Goal: Transaction & Acquisition: Purchase product/service

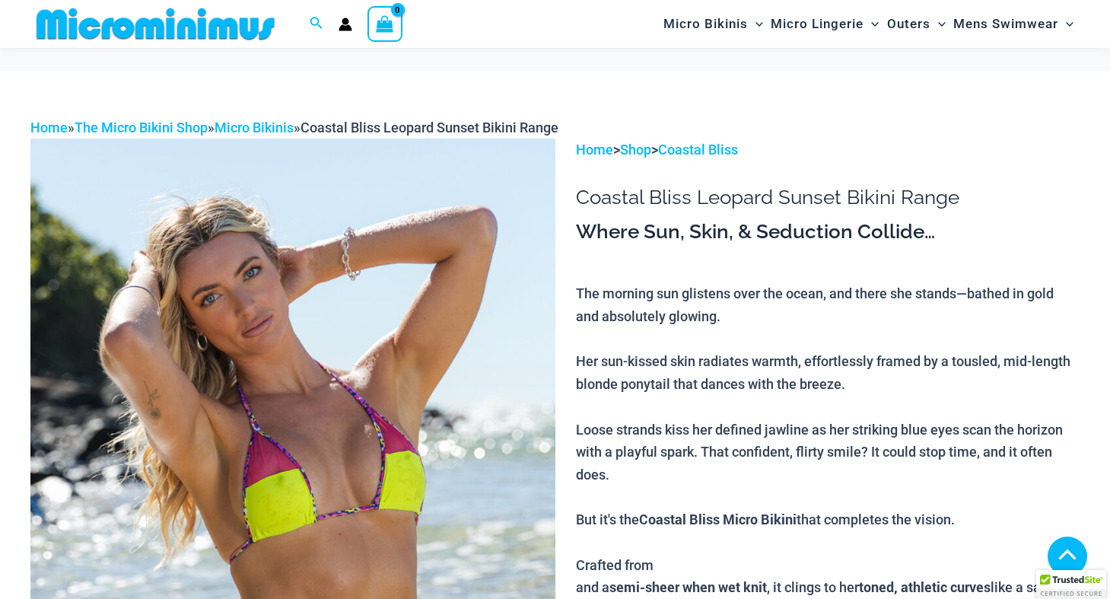
scroll to position [1660, 0]
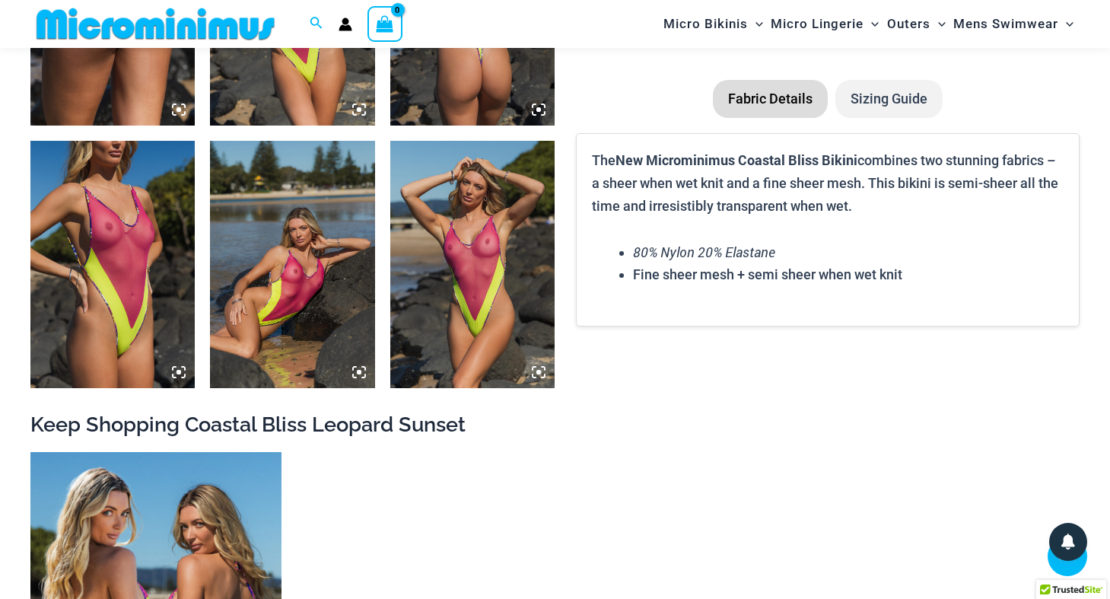
scroll to position [2192, 0]
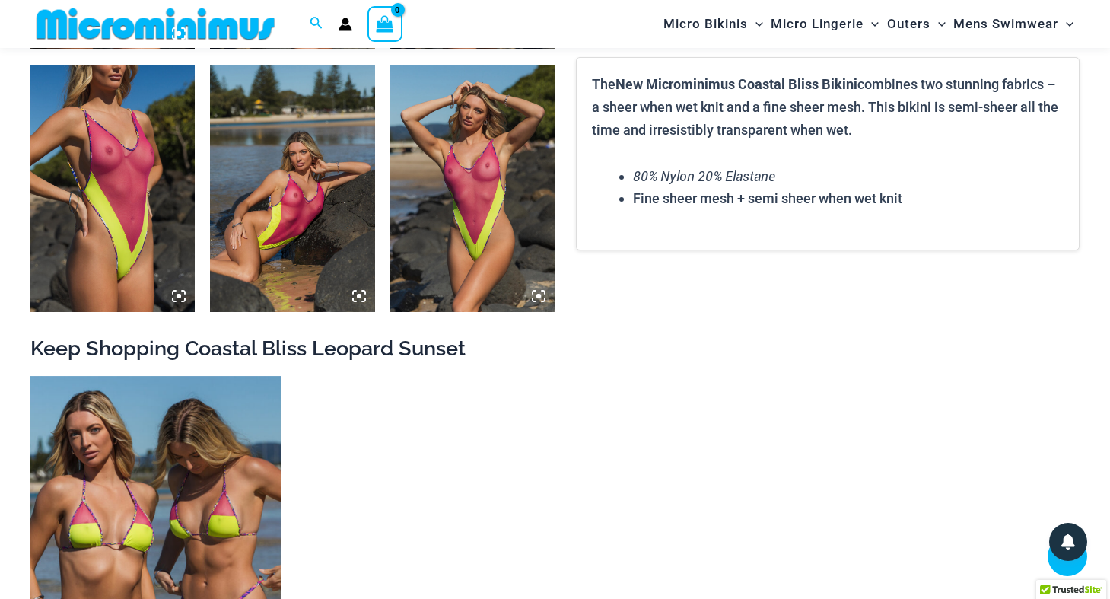
click at [97, 243] on img at bounding box center [112, 188] width 164 height 247
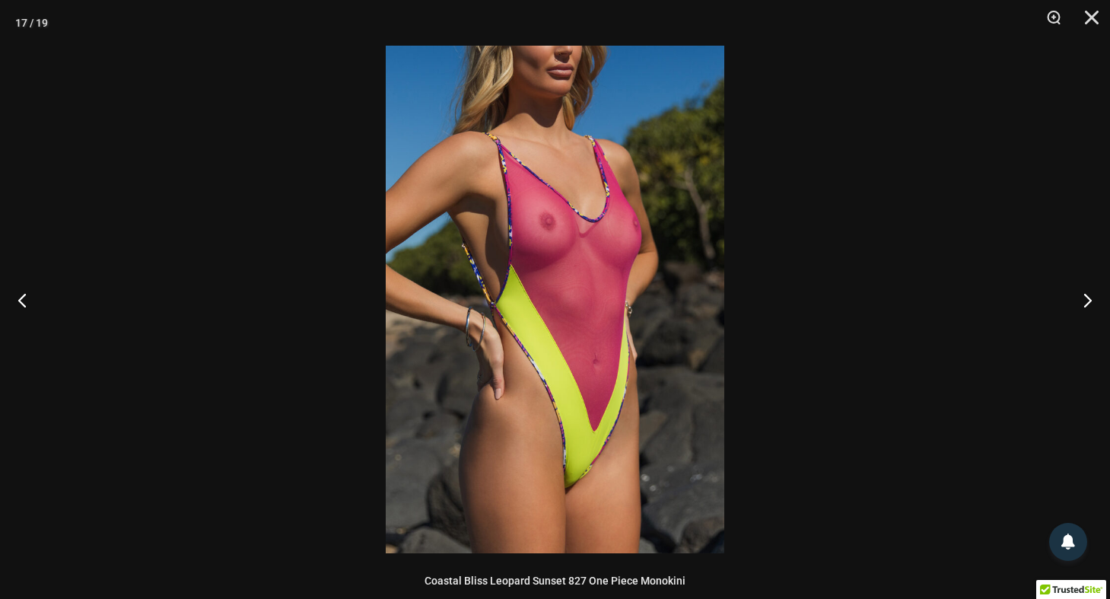
click at [603, 314] on img at bounding box center [555, 299] width 339 height 507
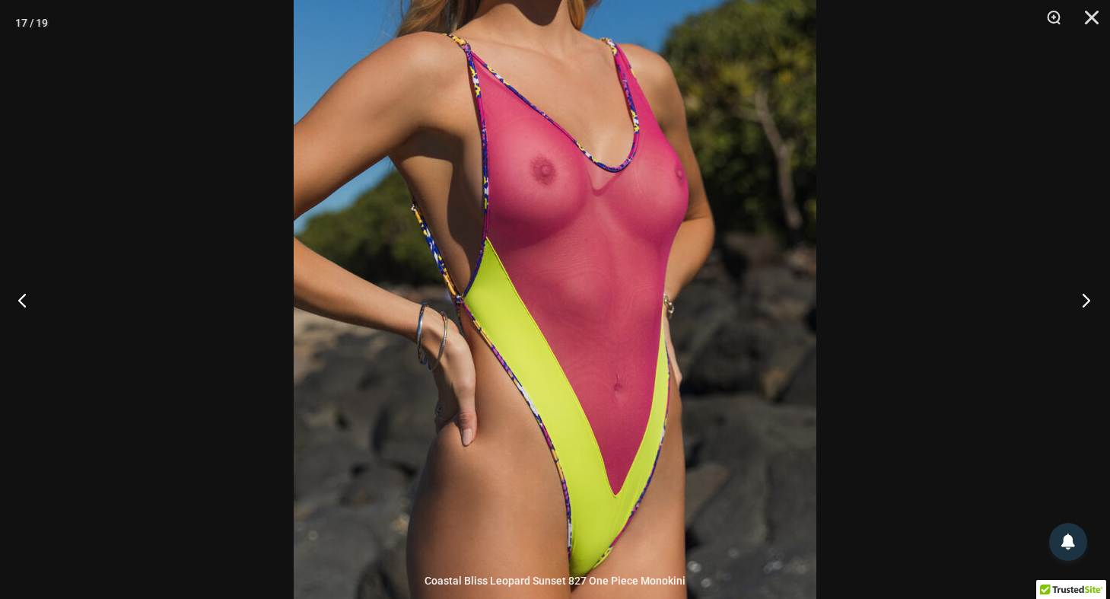
click at [1088, 307] on button "Next" at bounding box center [1081, 300] width 57 height 76
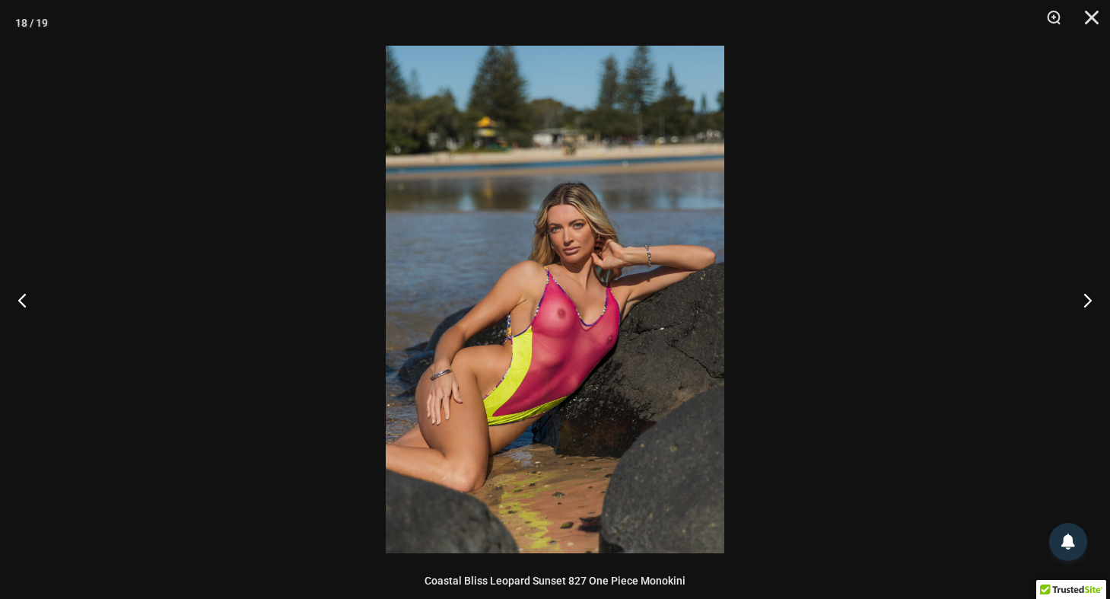
click at [673, 320] on img at bounding box center [555, 299] width 339 height 507
click at [649, 271] on img at bounding box center [555, 299] width 339 height 507
click at [1088, 297] on button "Next" at bounding box center [1081, 300] width 57 height 76
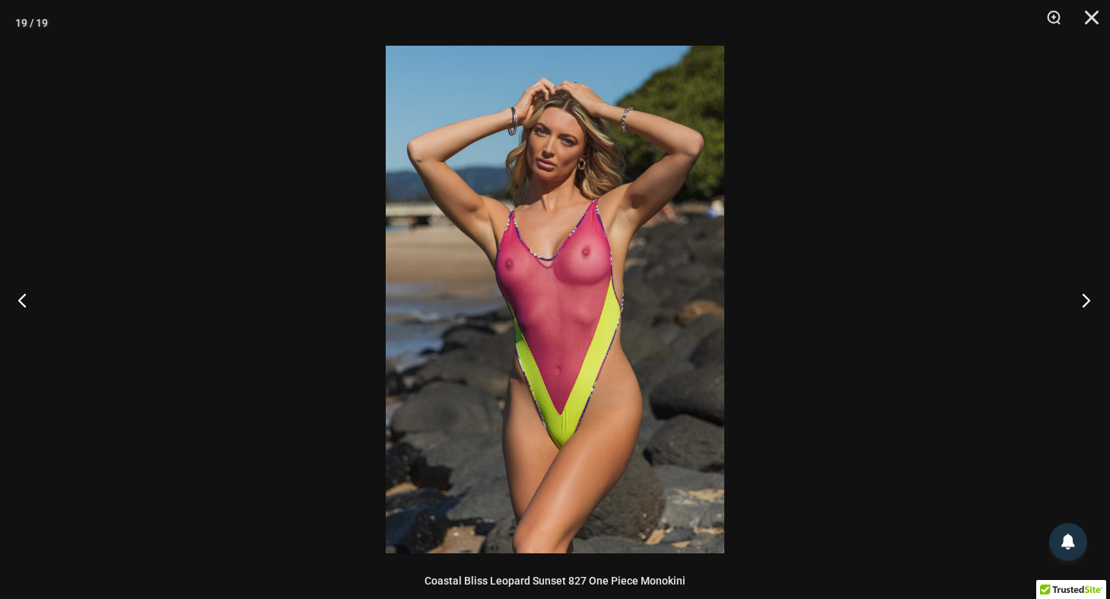
click at [1086, 301] on button "Next" at bounding box center [1081, 300] width 57 height 76
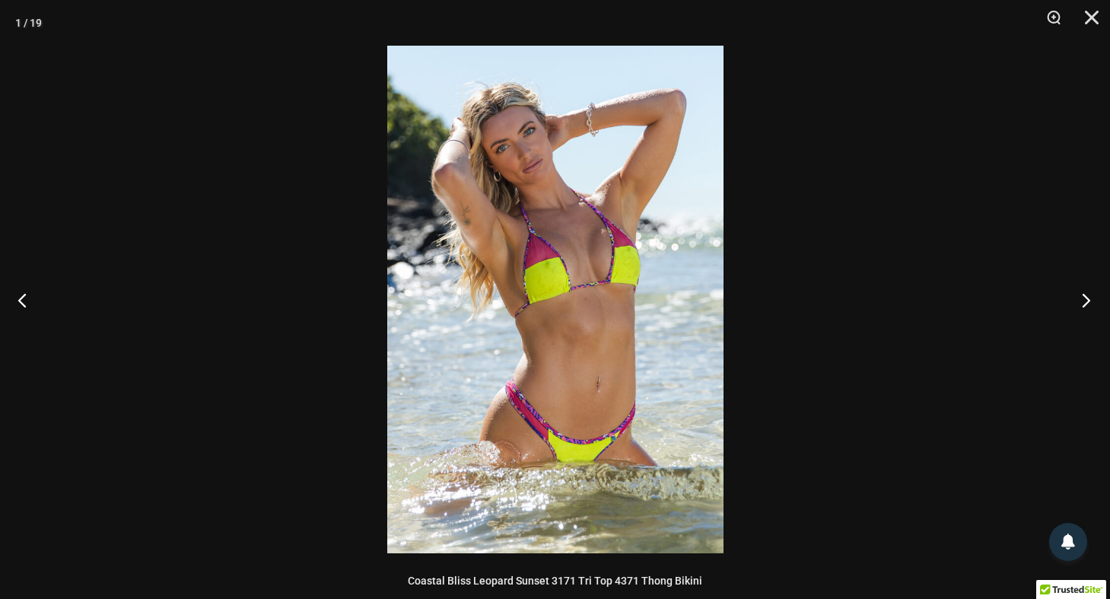
click at [1086, 301] on button "Next" at bounding box center [1081, 300] width 57 height 76
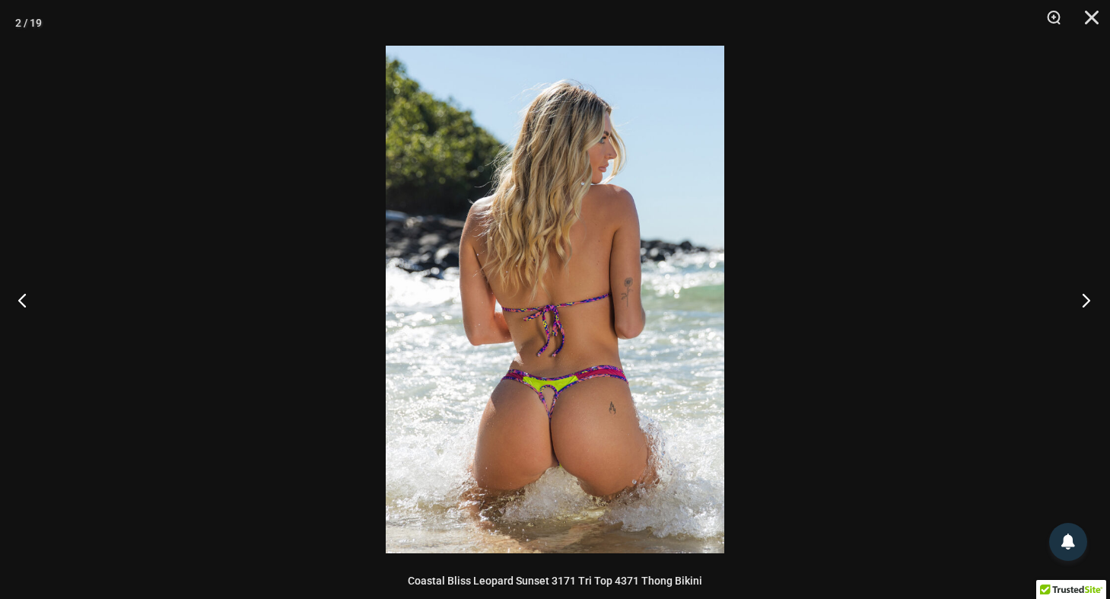
click at [1087, 300] on button "Next" at bounding box center [1081, 300] width 57 height 76
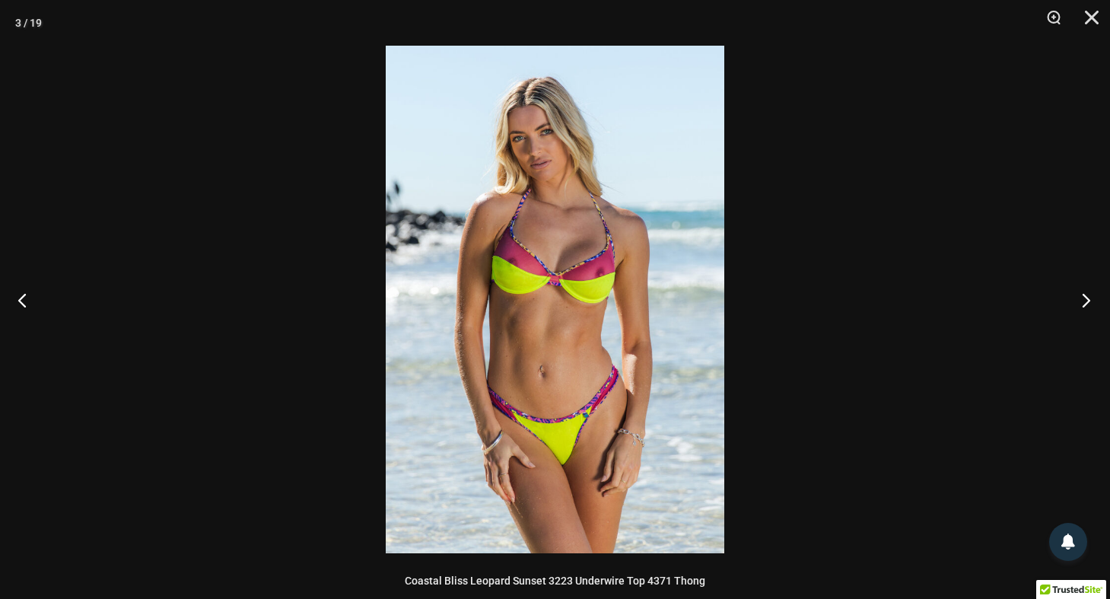
click at [1087, 300] on button "Next" at bounding box center [1081, 300] width 57 height 76
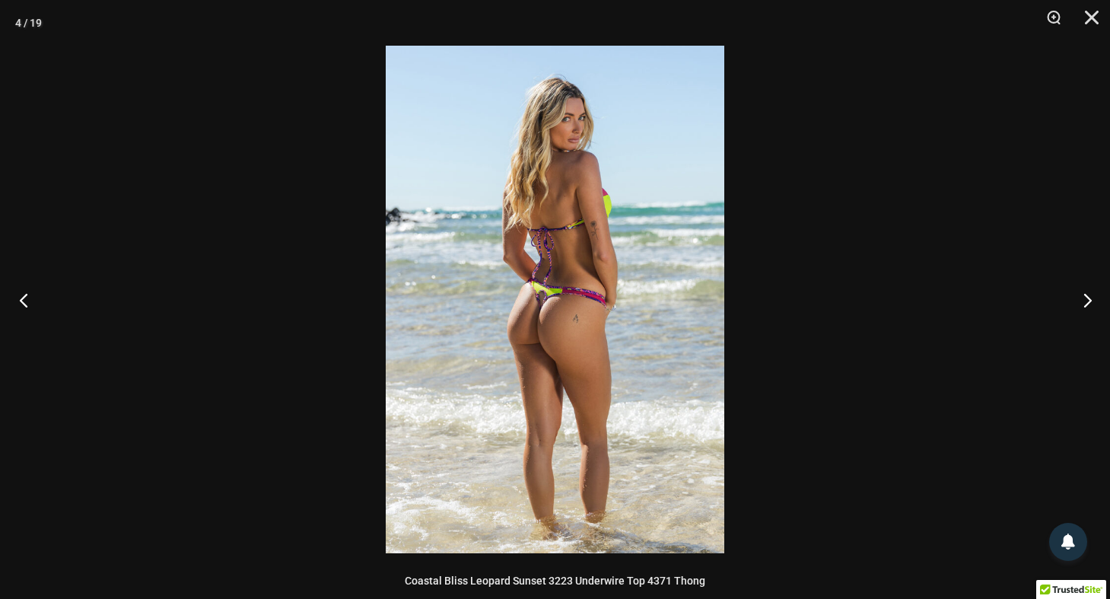
click at [24, 307] on button "Previous" at bounding box center [28, 300] width 57 height 76
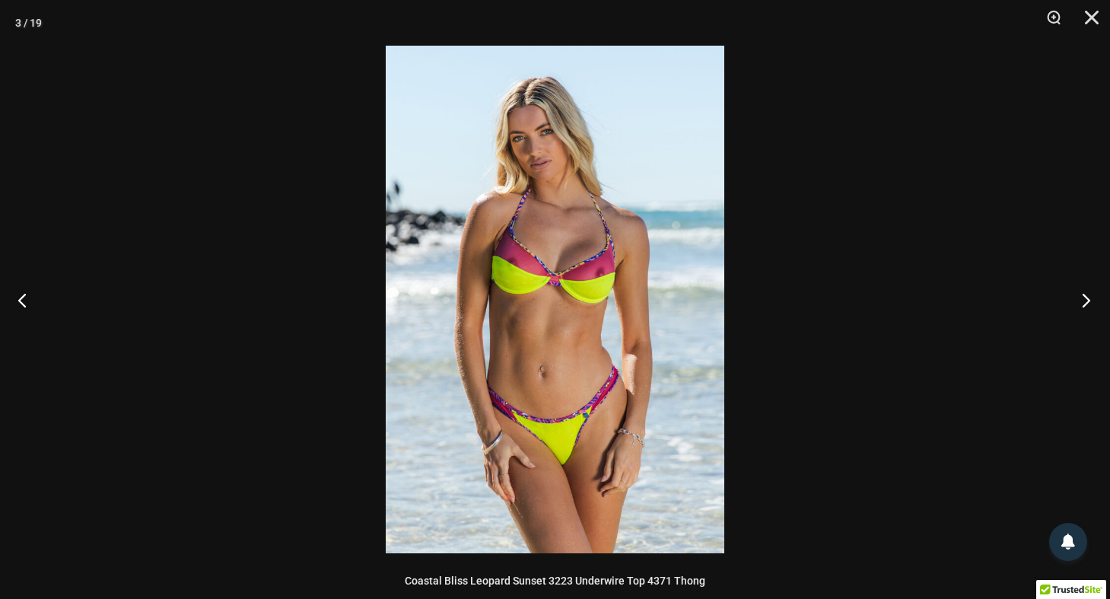
click at [1086, 299] on button "Next" at bounding box center [1081, 300] width 57 height 76
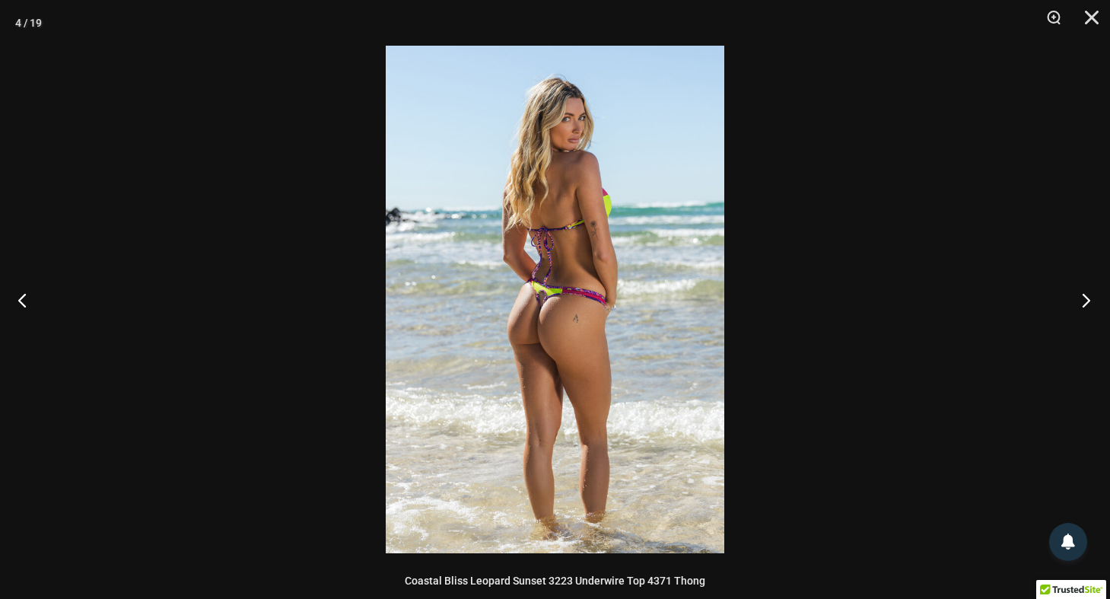
click at [1086, 299] on button "Next" at bounding box center [1081, 300] width 57 height 76
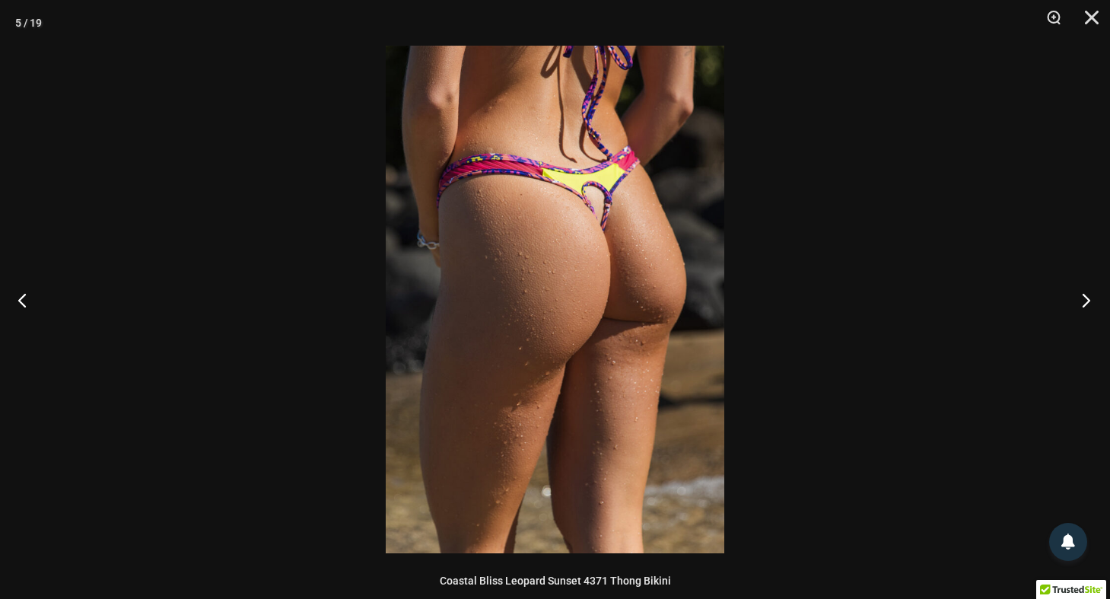
click at [1086, 299] on button "Next" at bounding box center [1081, 300] width 57 height 76
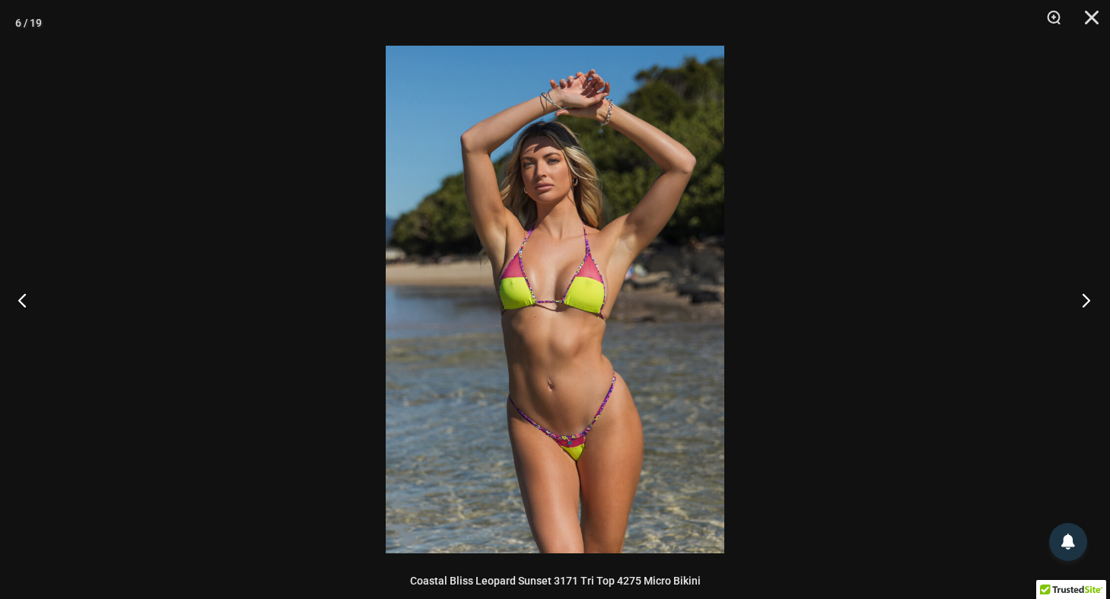
click at [1086, 299] on button "Next" at bounding box center [1081, 300] width 57 height 76
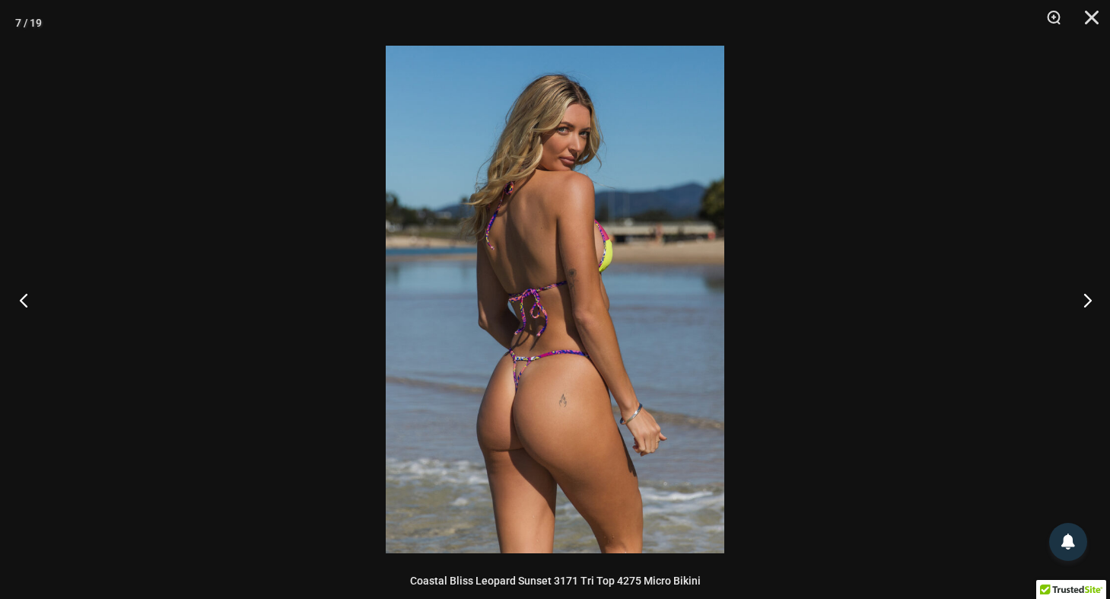
click at [17, 304] on button "Previous" at bounding box center [28, 300] width 57 height 76
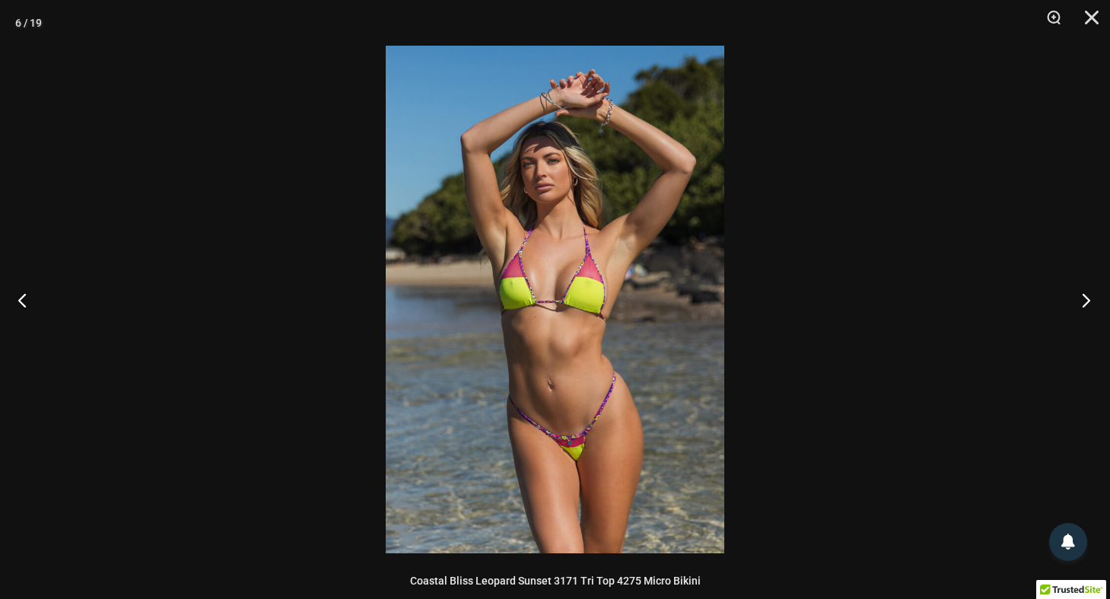
click at [1083, 304] on button "Next" at bounding box center [1081, 300] width 57 height 76
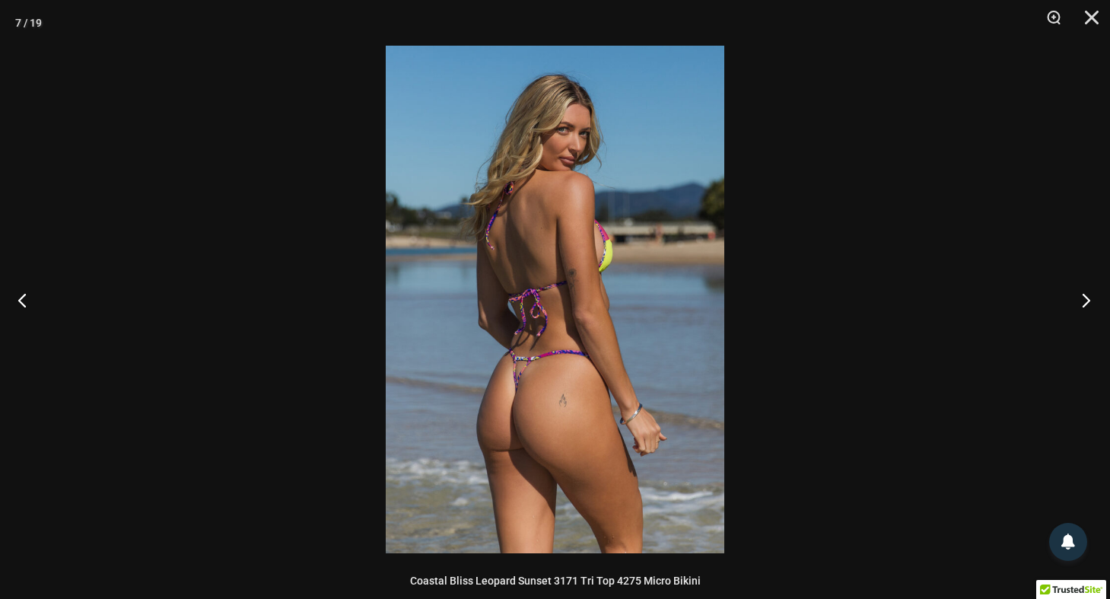
click at [1086, 302] on button "Next" at bounding box center [1081, 300] width 57 height 76
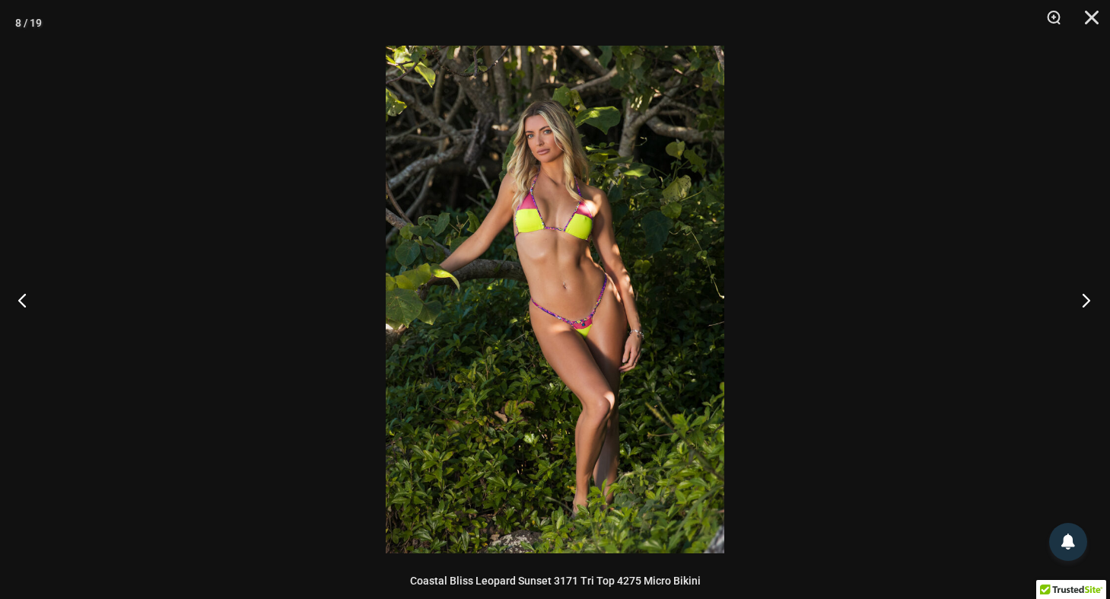
click at [1089, 299] on button "Next" at bounding box center [1081, 300] width 57 height 76
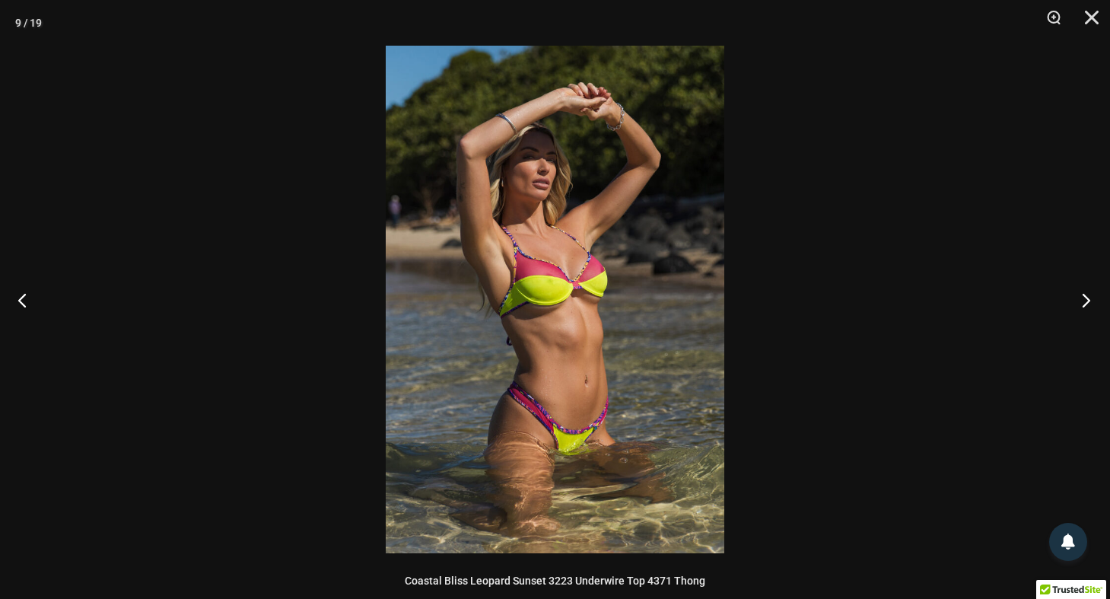
click at [1091, 297] on button "Next" at bounding box center [1081, 300] width 57 height 76
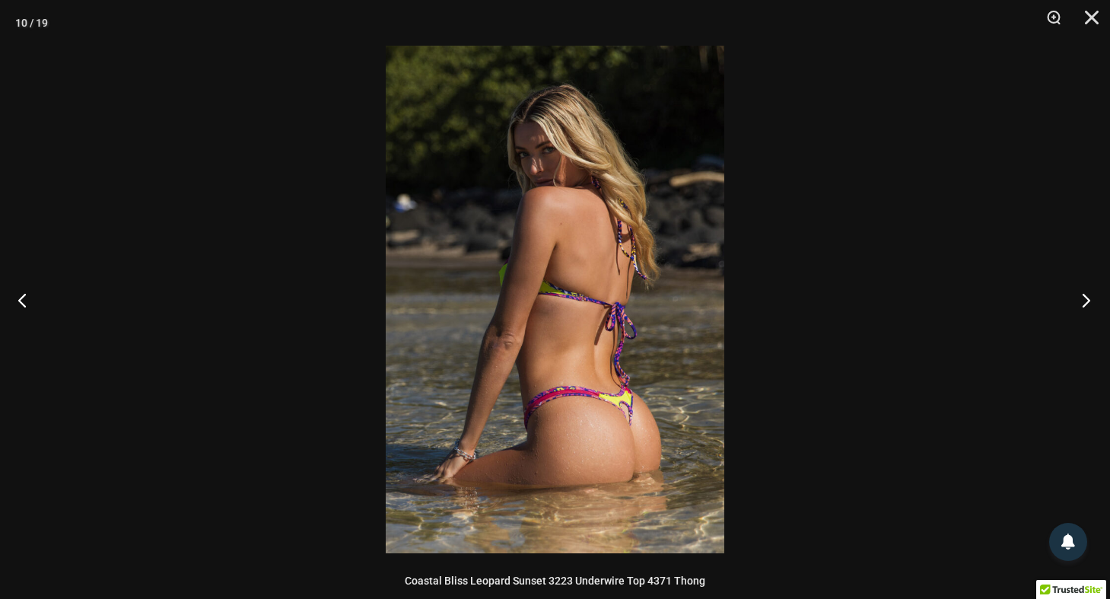
click at [1091, 297] on button "Next" at bounding box center [1081, 300] width 57 height 76
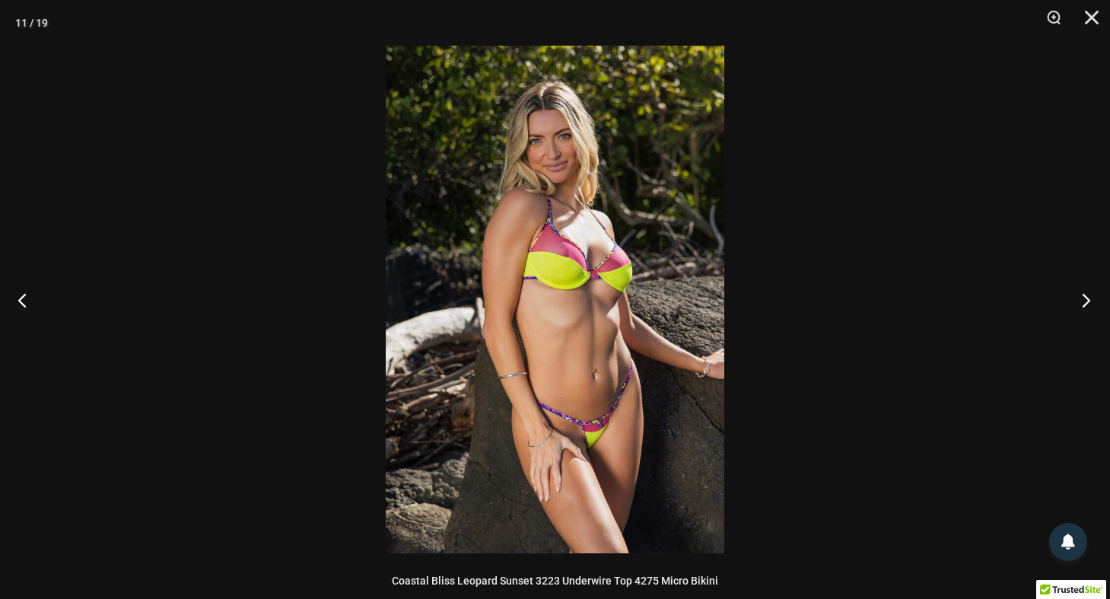
click at [1091, 297] on button "Next" at bounding box center [1081, 300] width 57 height 76
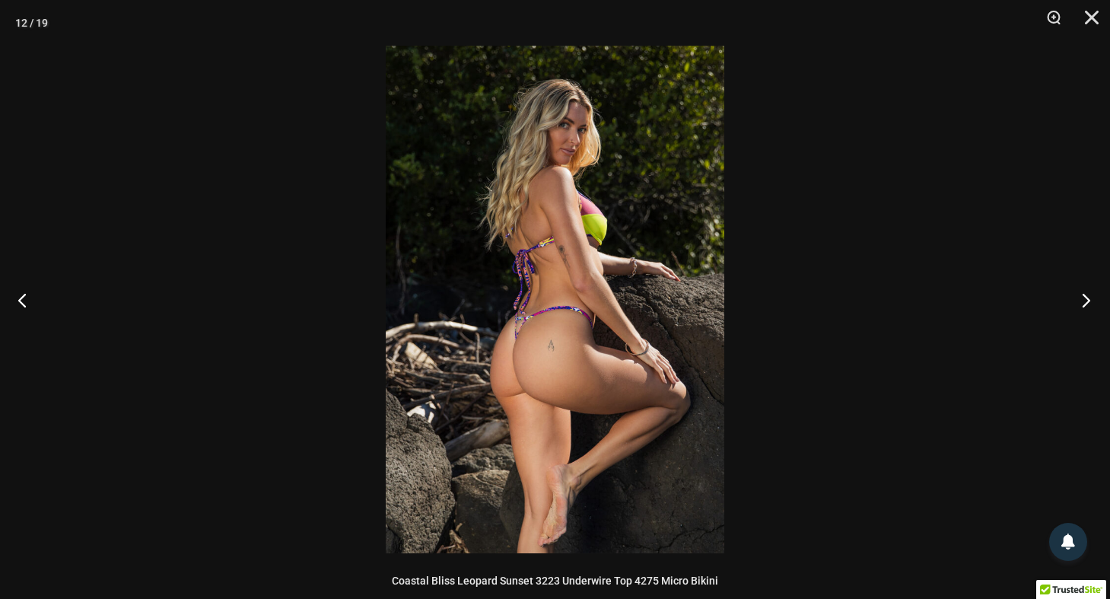
click at [1091, 297] on button "Next" at bounding box center [1081, 300] width 57 height 76
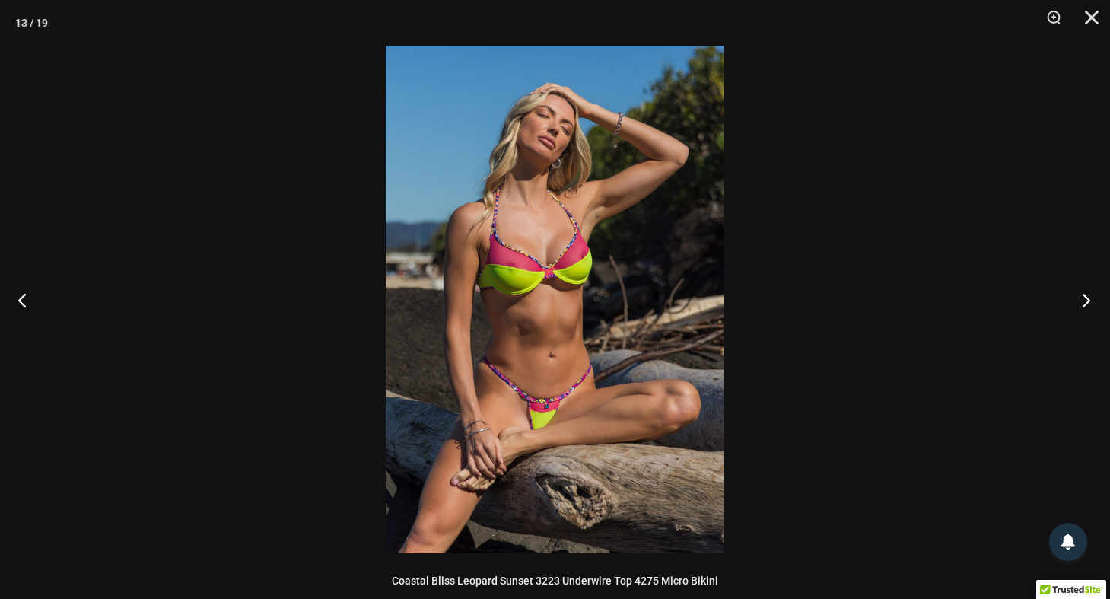
click at [1091, 297] on button "Next" at bounding box center [1081, 300] width 57 height 76
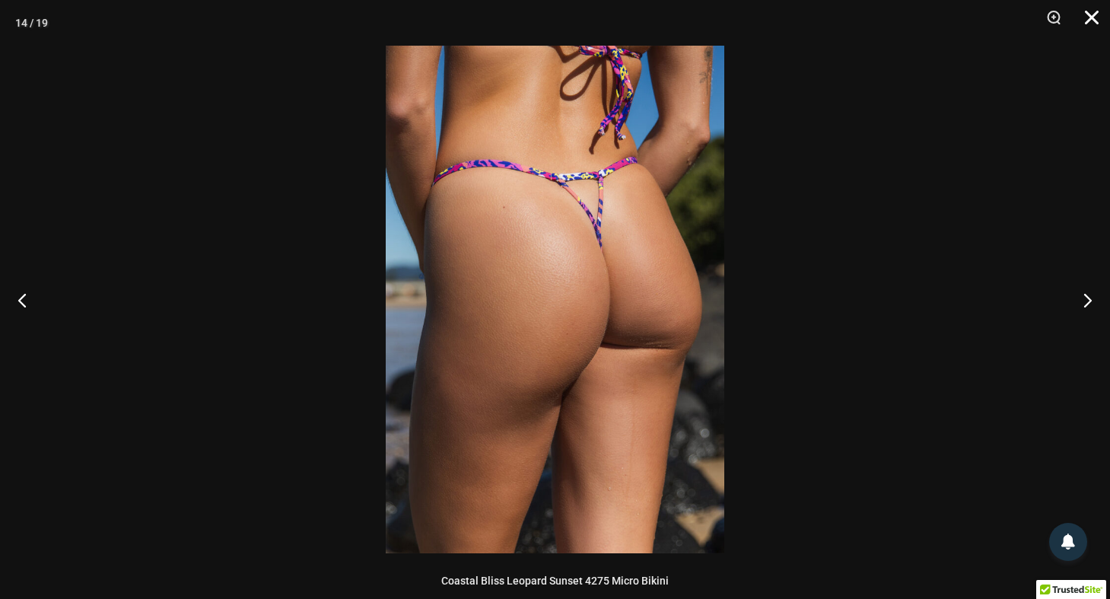
click at [1092, 17] on button "Close" at bounding box center [1086, 23] width 38 height 46
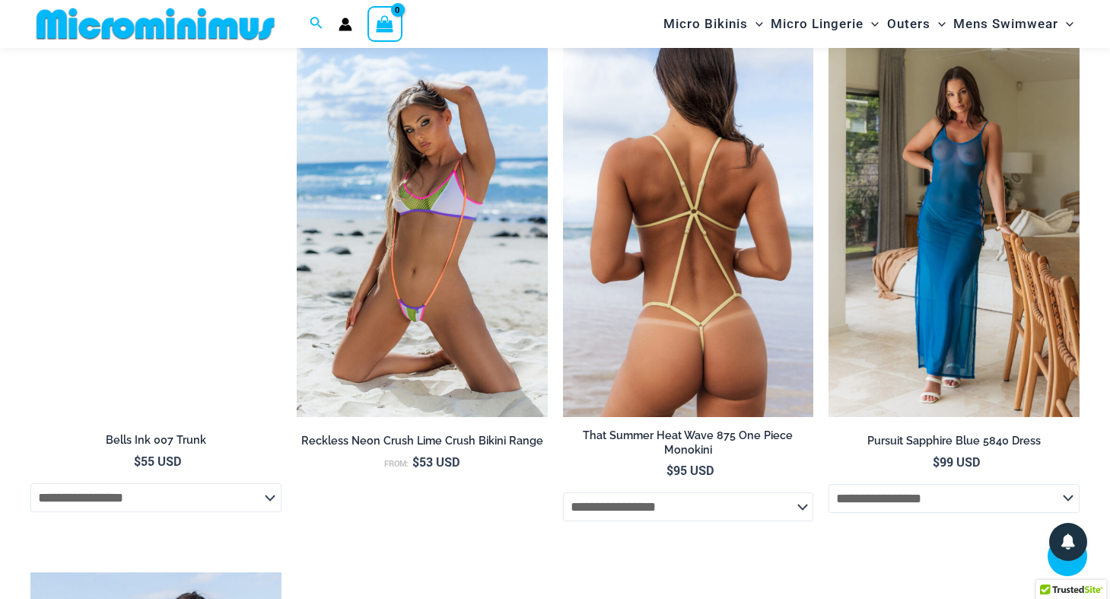
scroll to position [4018, 0]
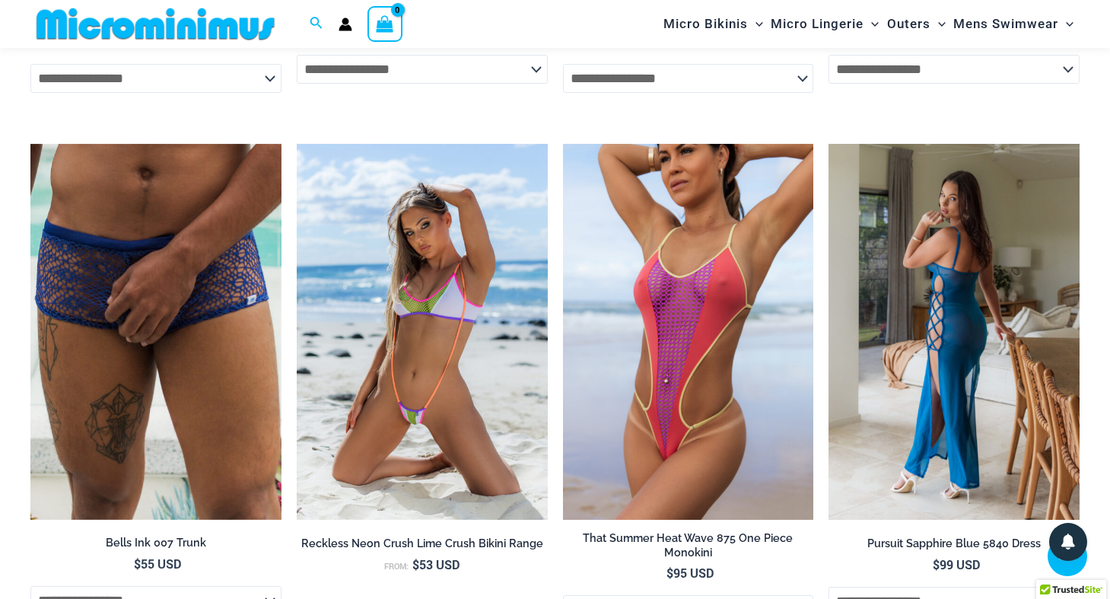
click at [927, 339] on img at bounding box center [953, 332] width 251 height 377
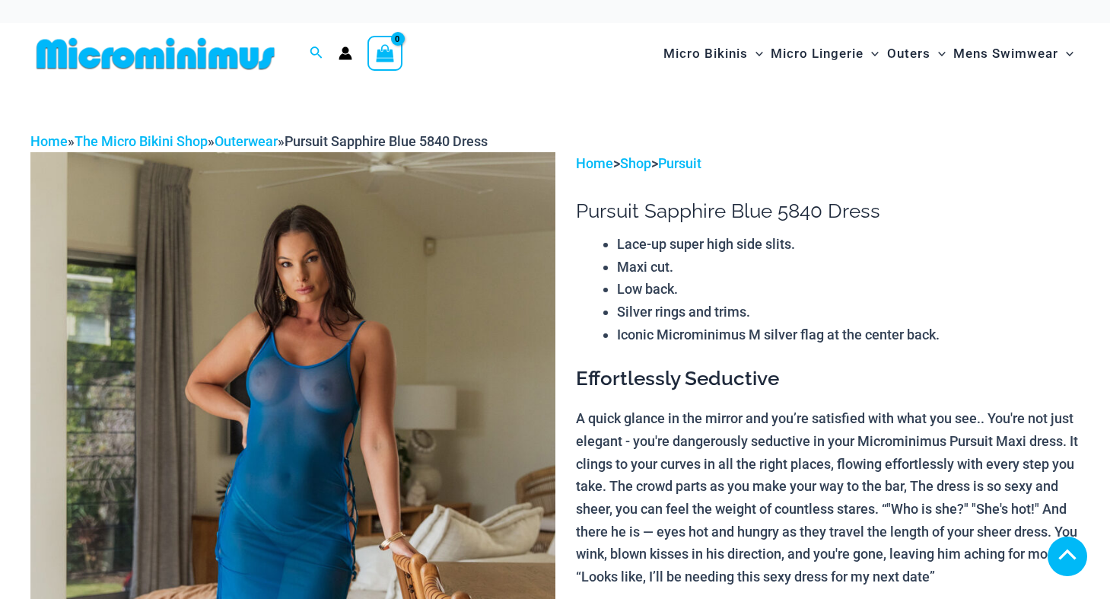
scroll to position [532, 0]
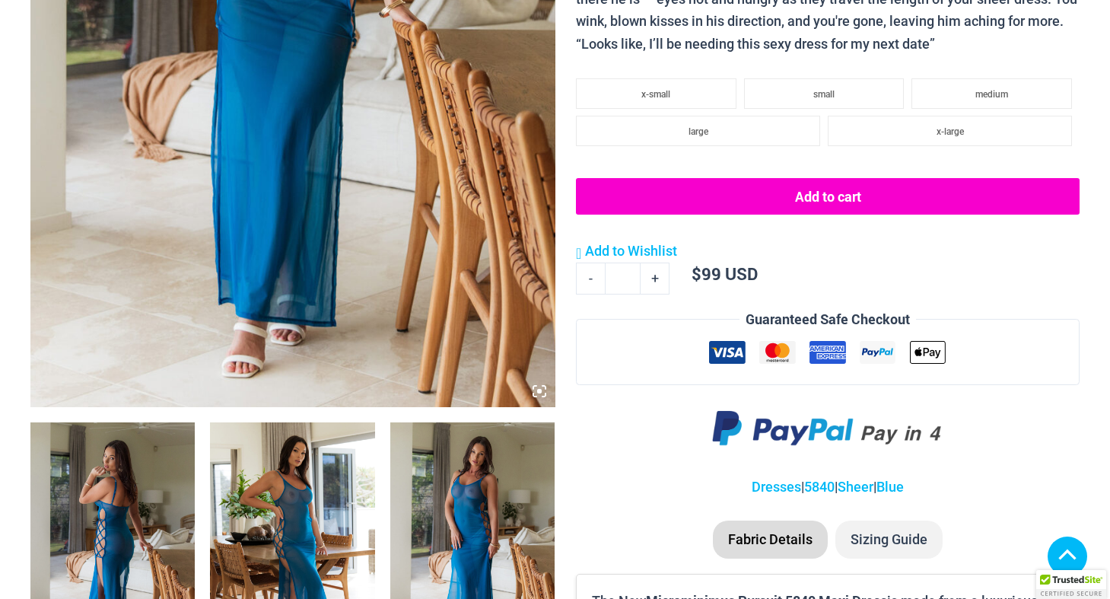
click at [482, 422] on img at bounding box center [472, 545] width 164 height 247
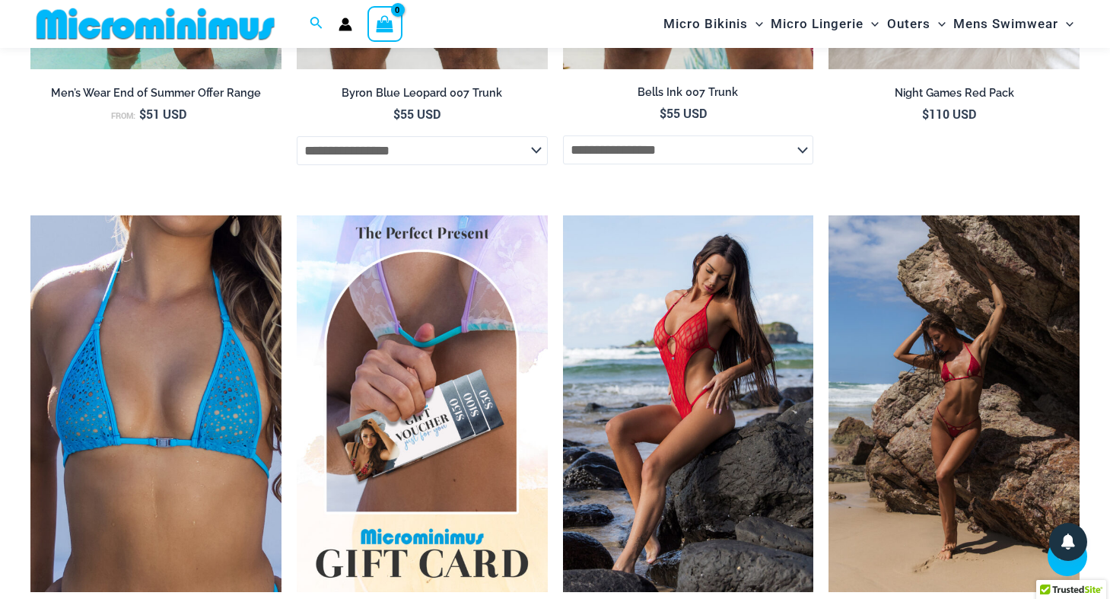
scroll to position [4094, 0]
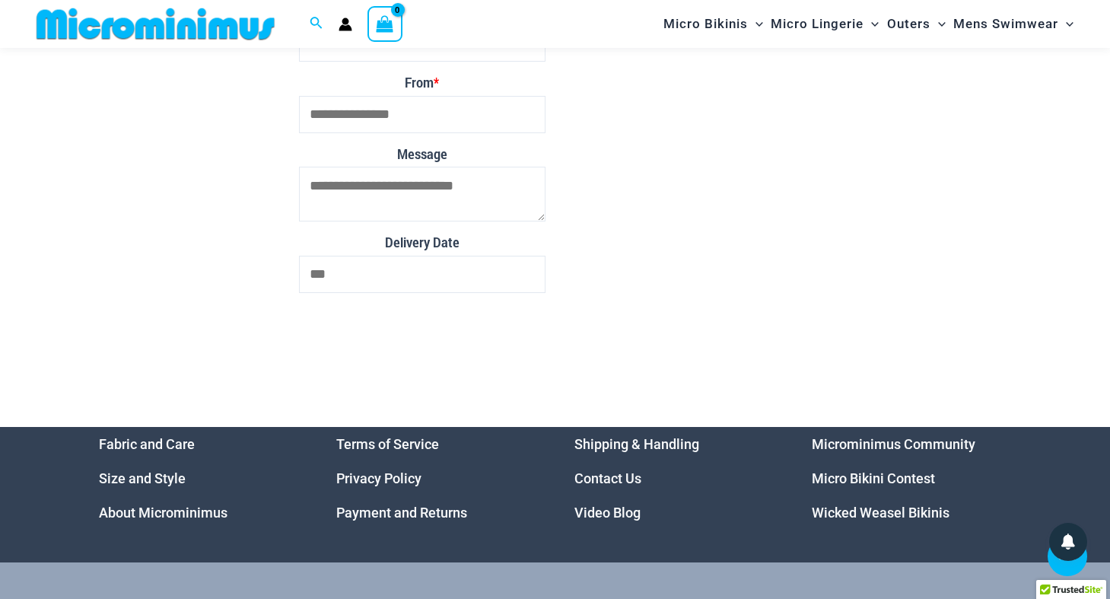
click at [915, 452] on link "Microminimus Community" at bounding box center [894, 444] width 164 height 16
